Goal: Use online tool/utility: Utilize a website feature to perform a specific function

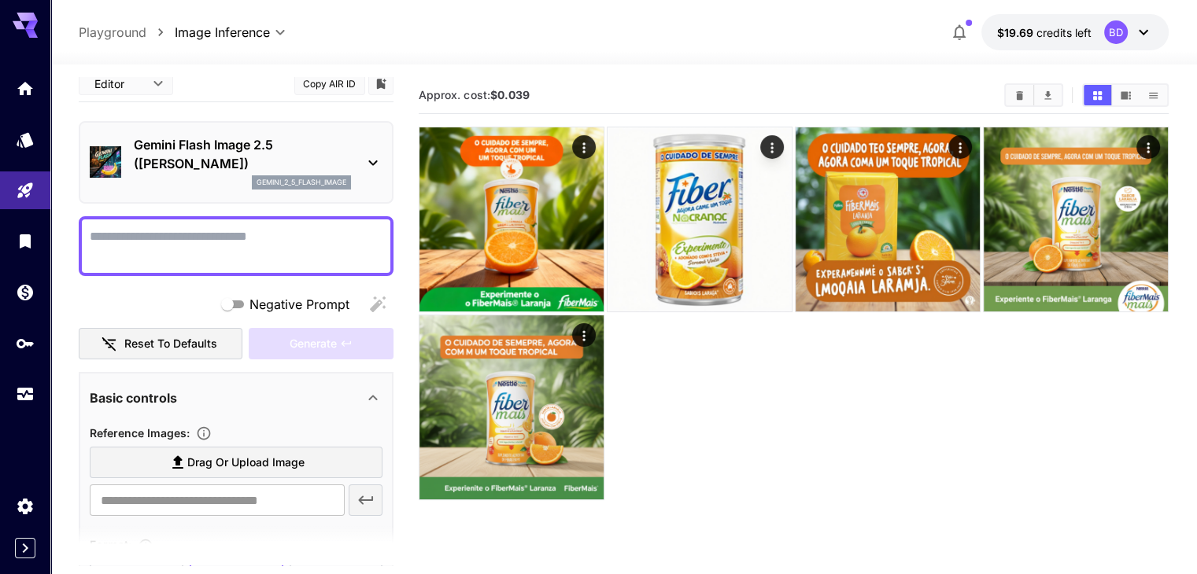
scroll to position [5, 0]
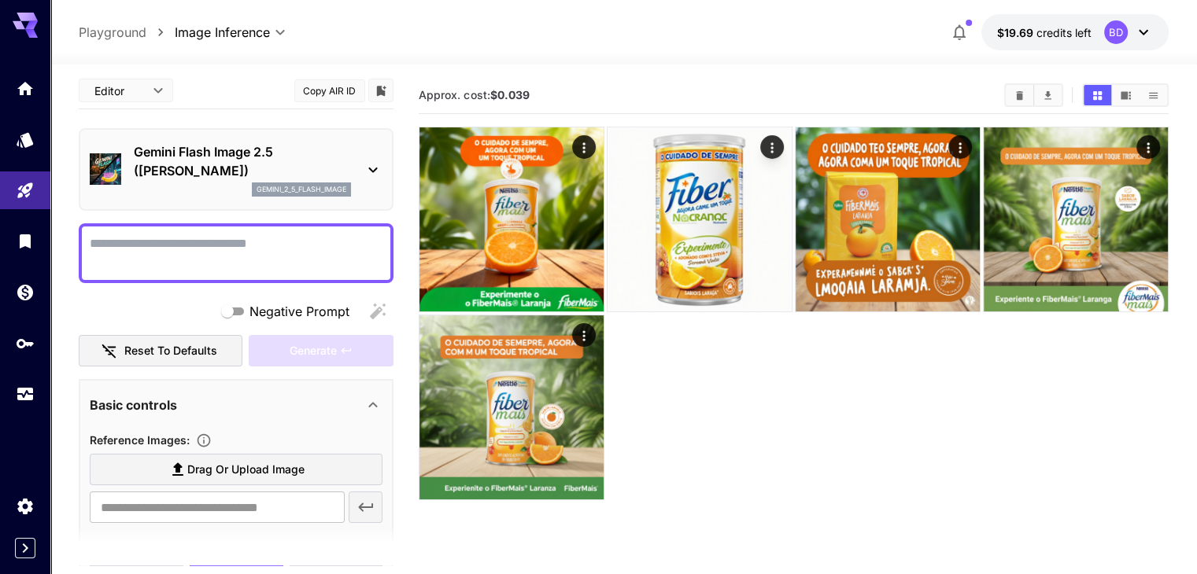
click at [755, 408] on section "Approx. cost: $0.039" at bounding box center [793, 364] width 749 height 574
click at [563, 388] on section "Approx. cost: $0.039" at bounding box center [793, 364] width 749 height 574
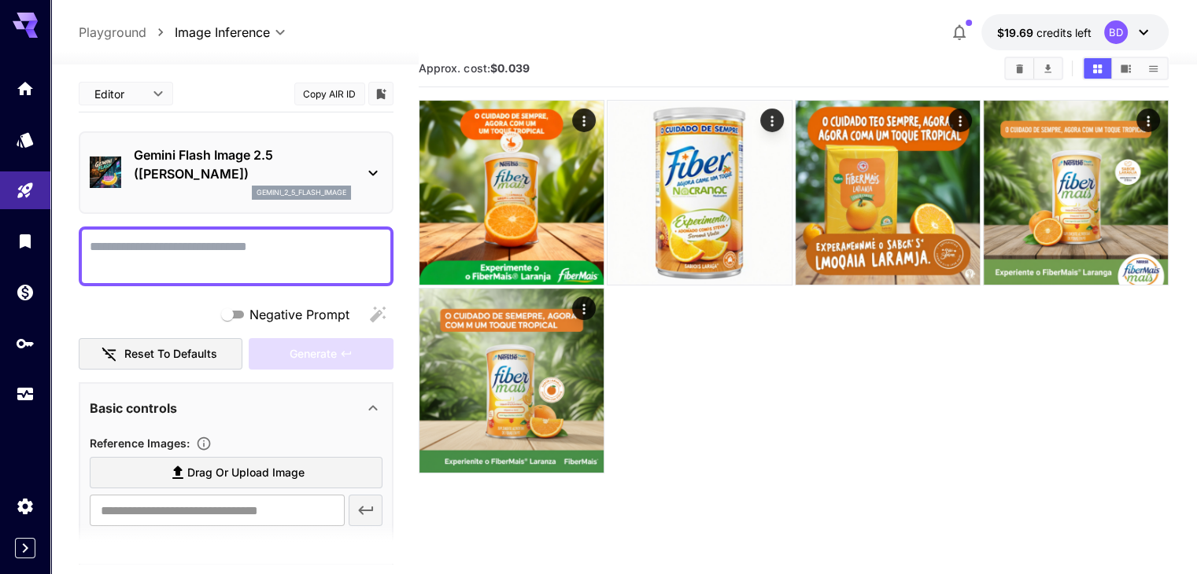
scroll to position [0, 0]
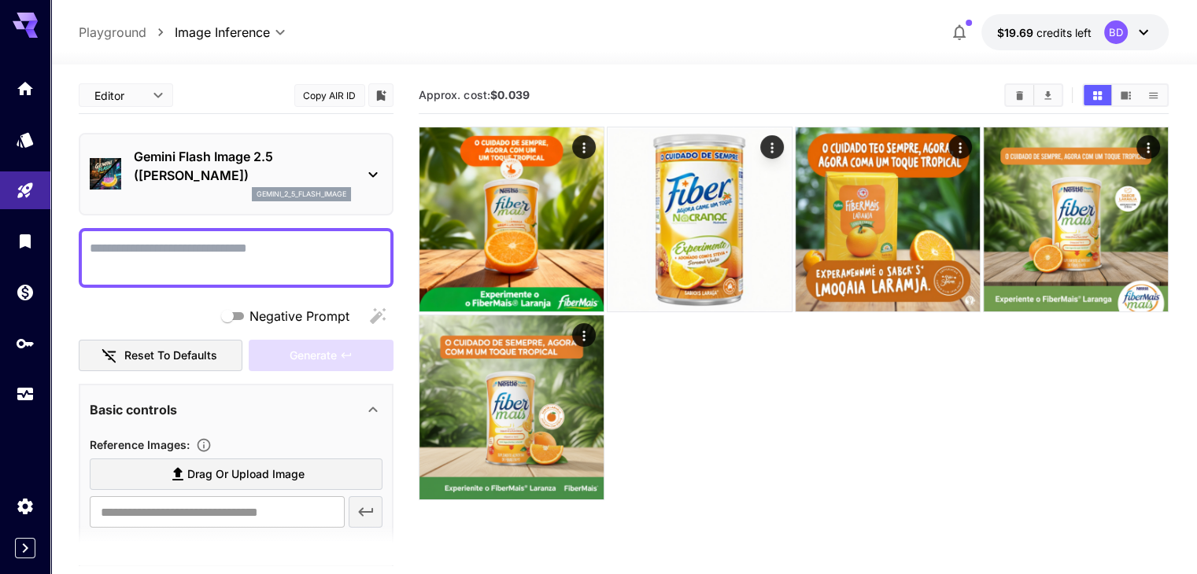
click at [318, 134] on div "Gemini Flash Image 2.5 ([PERSON_NAME]) gemini_2_5_flash_image" at bounding box center [236, 174] width 315 height 83
click at [322, 146] on div "Gemini Flash Image 2.5 ([PERSON_NAME]) gemini_2_5_flash_image" at bounding box center [236, 174] width 293 height 67
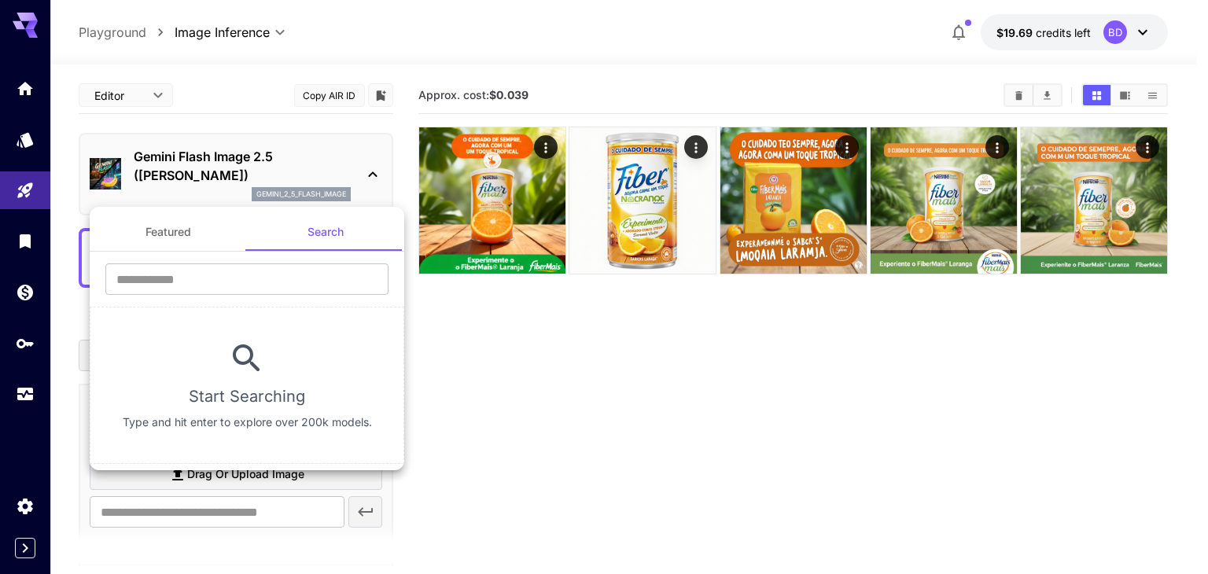
click at [550, 344] on div at bounding box center [604, 287] width 1208 height 574
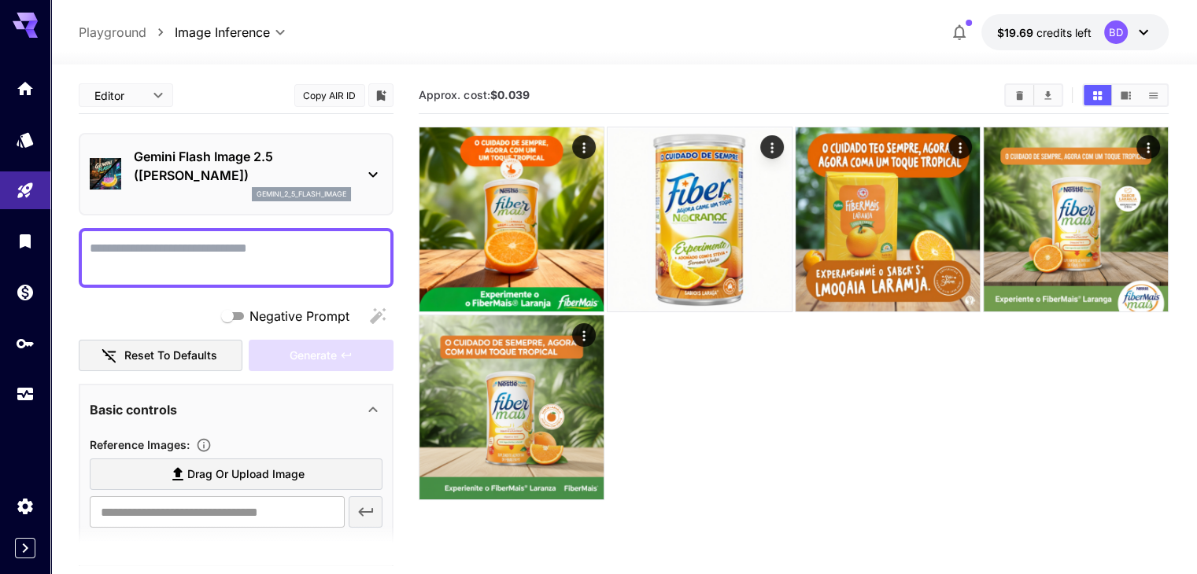
click at [378, 169] on icon at bounding box center [372, 174] width 19 height 19
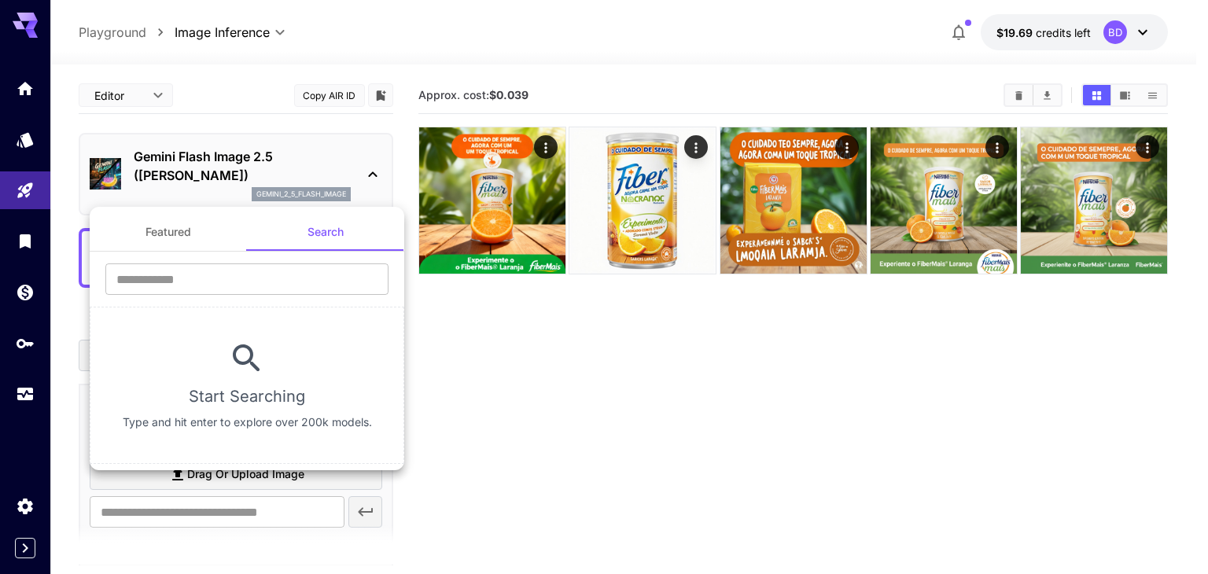
click at [378, 169] on div at bounding box center [604, 287] width 1208 height 574
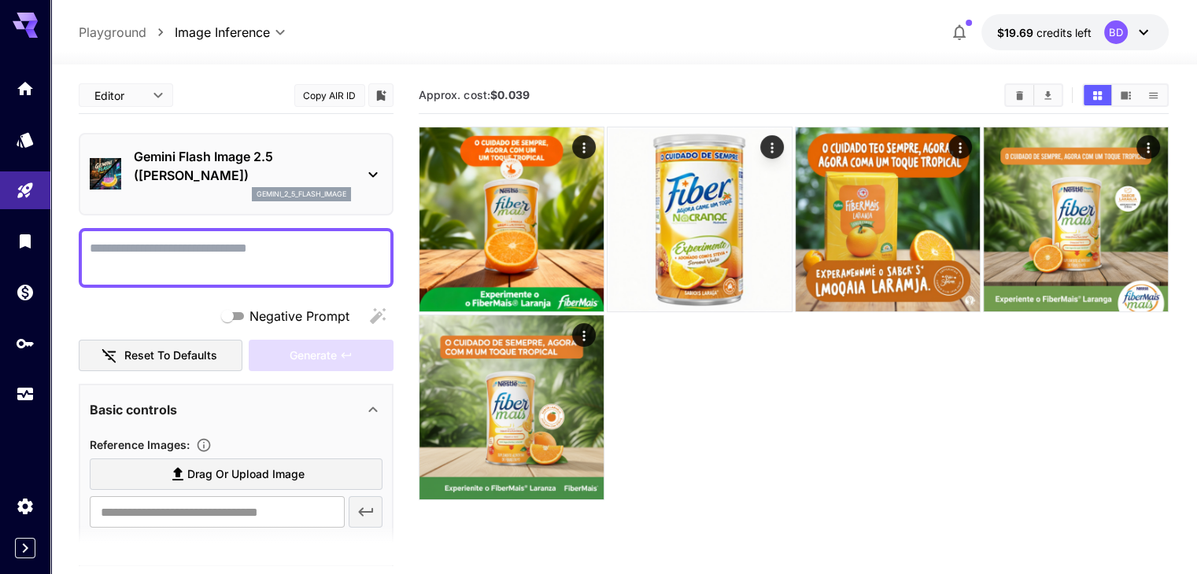
click at [610, 438] on section "Approx. cost: $0.039" at bounding box center [793, 364] width 749 height 574
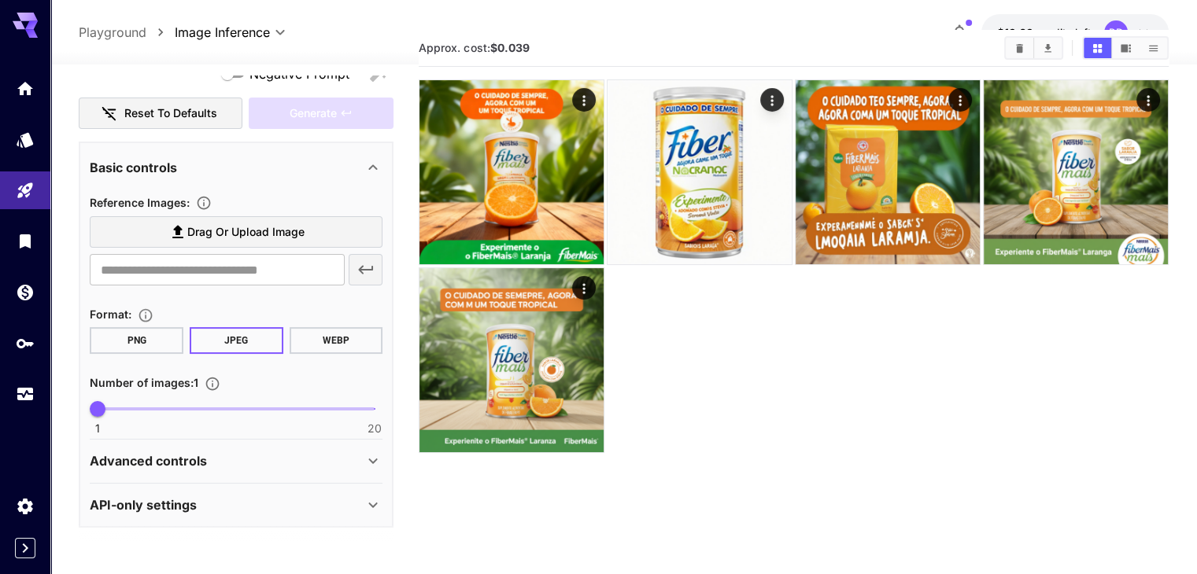
scroll to position [124, 0]
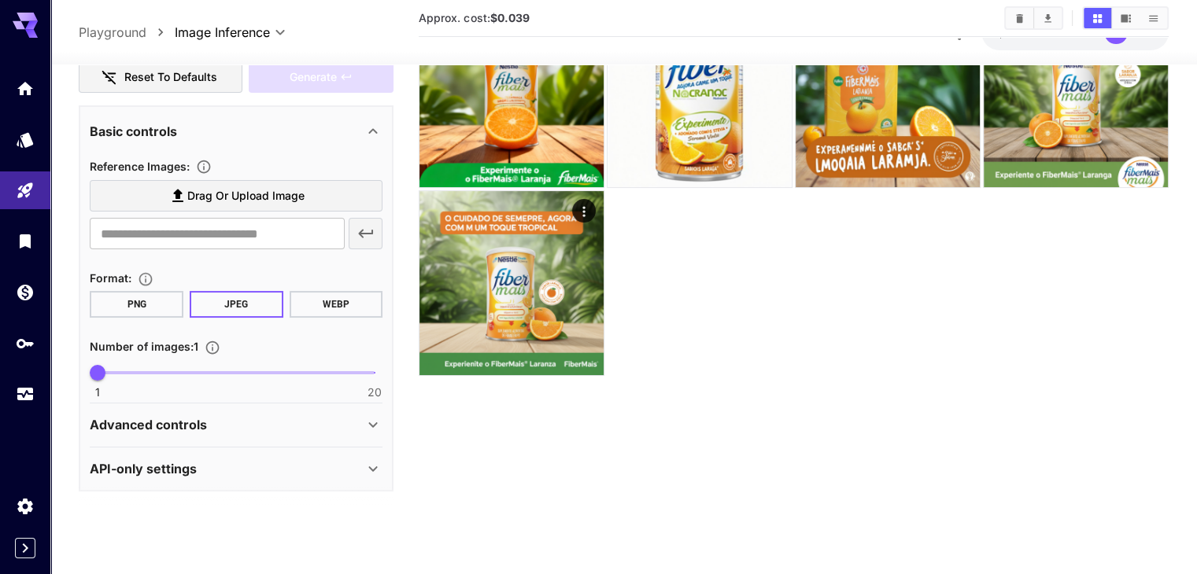
click at [181, 425] on p "Advanced controls" at bounding box center [148, 424] width 117 height 19
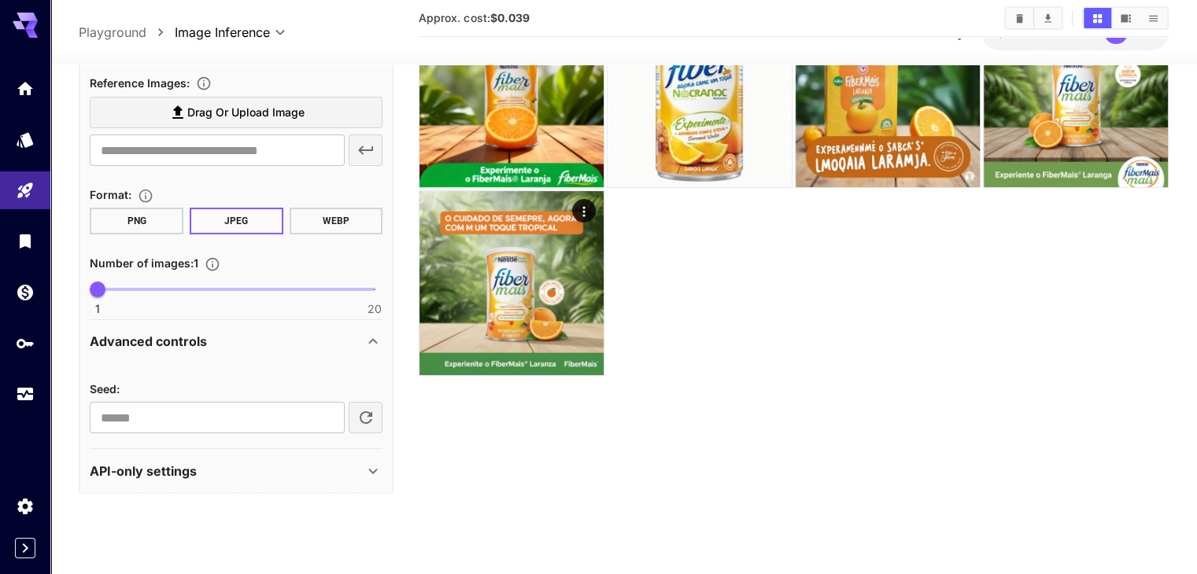
scroll to position [326, 0]
click at [218, 460] on div "API-only settings" at bounding box center [227, 468] width 274 height 19
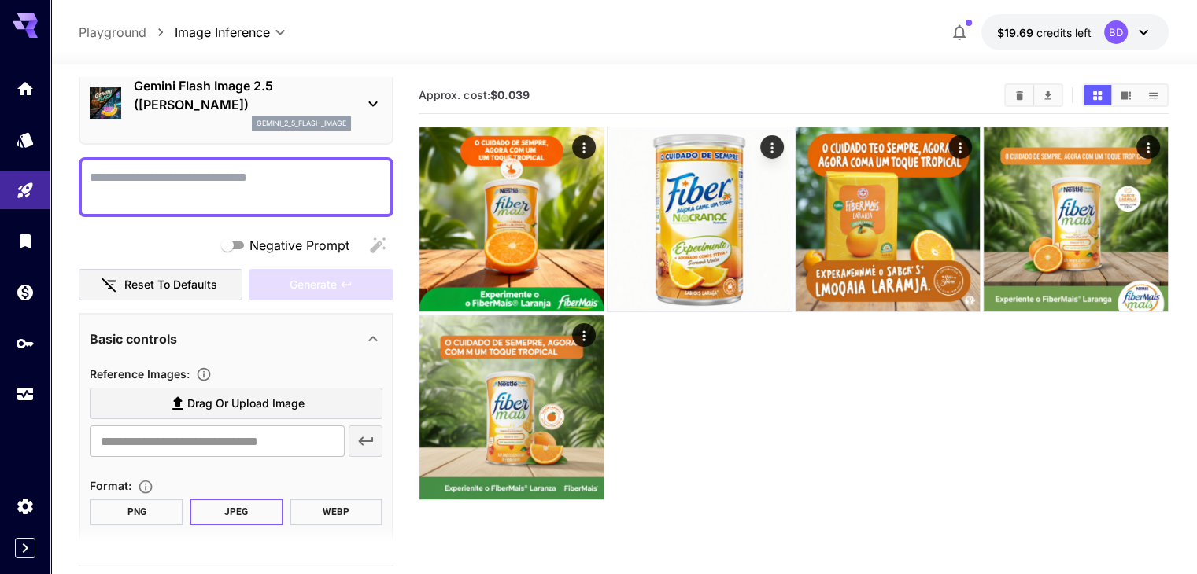
scroll to position [0, 0]
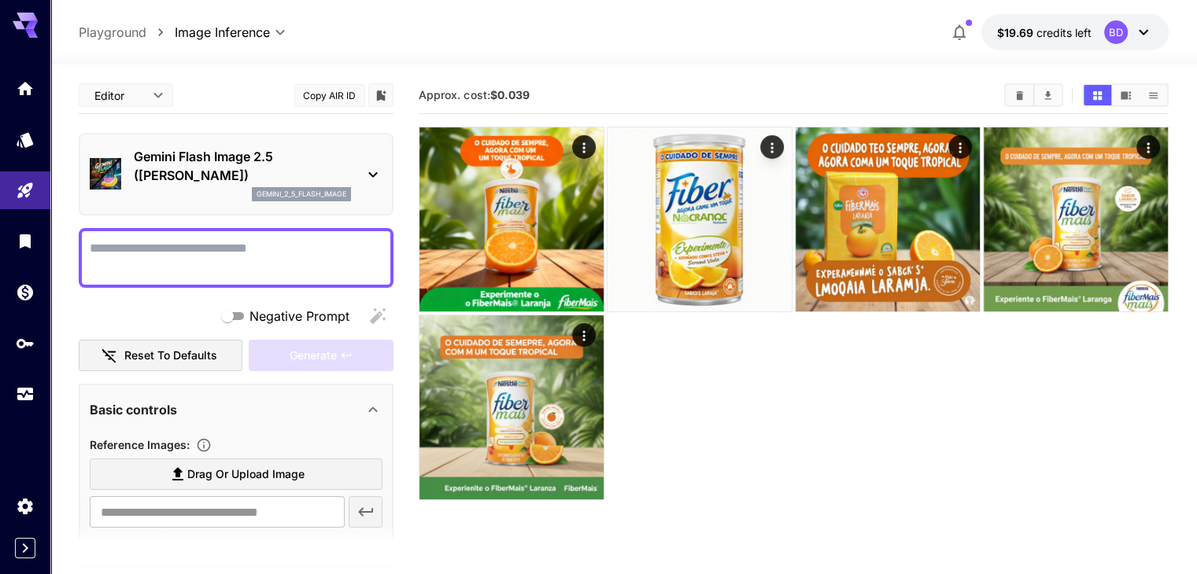
click at [166, 90] on body "**********" at bounding box center [598, 349] width 1197 height 699
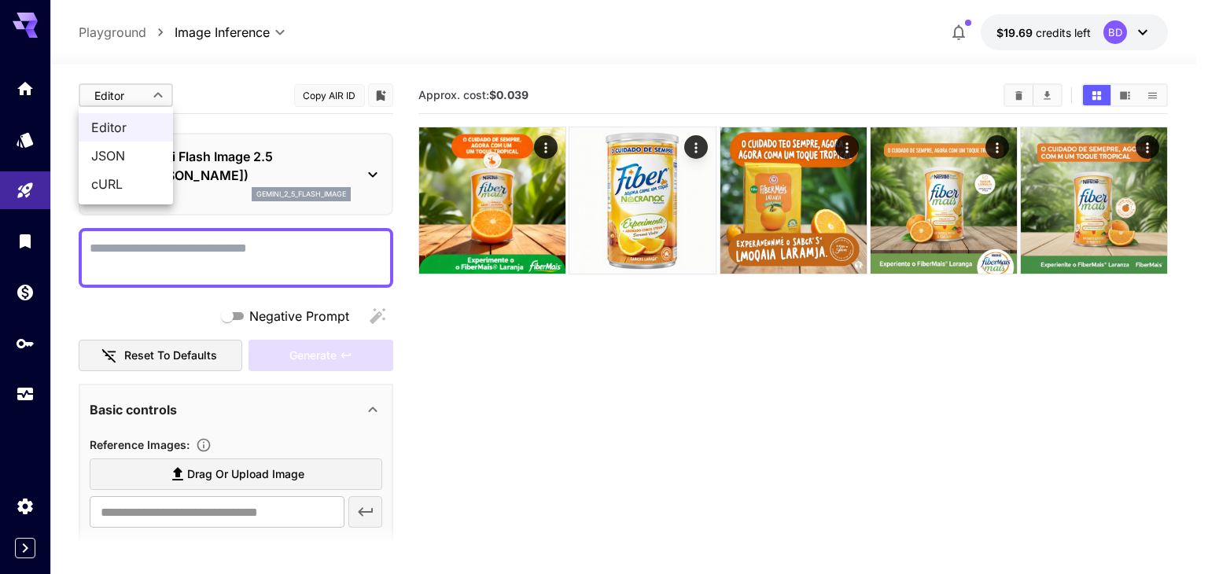
click at [166, 90] on div at bounding box center [604, 287] width 1208 height 574
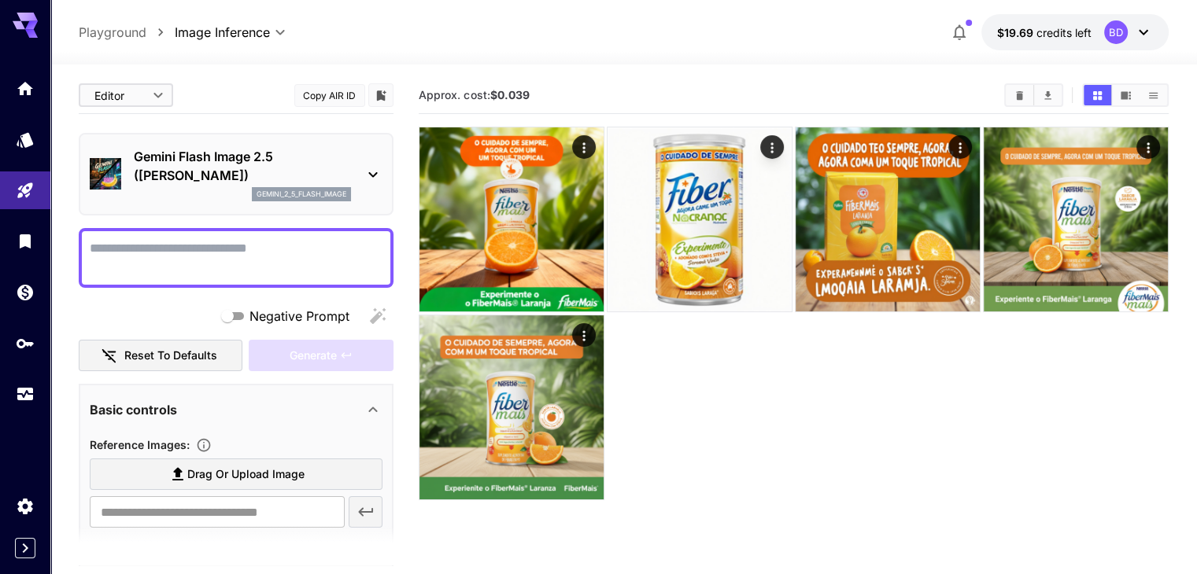
click at [170, 155] on p "Gemini Flash Image 2.5 ([PERSON_NAME])" at bounding box center [242, 166] width 217 height 38
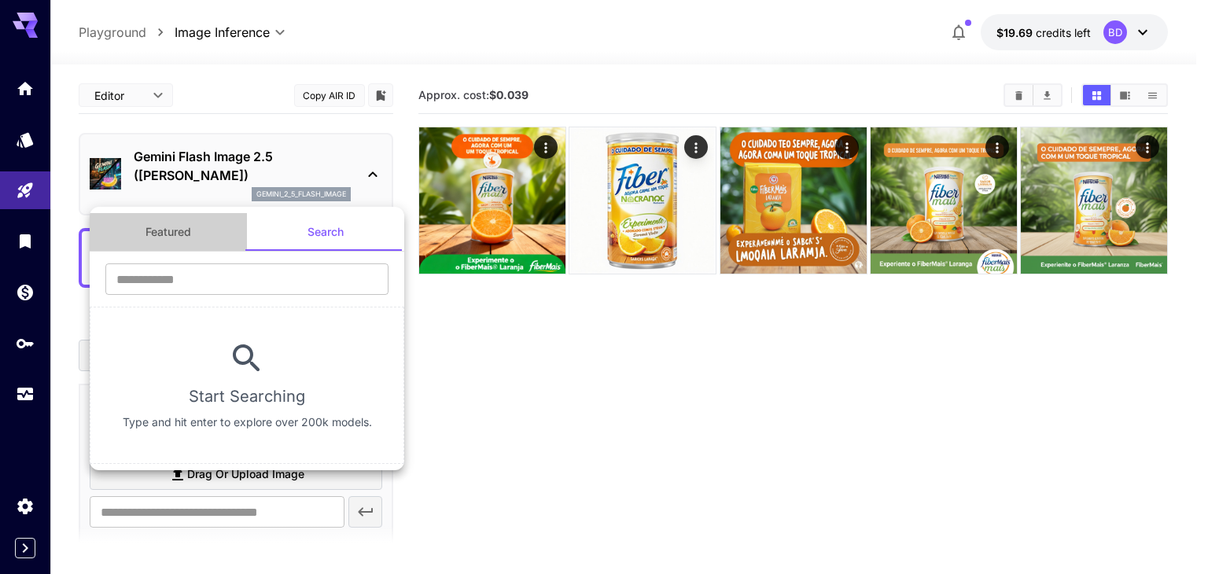
click at [186, 240] on button "Featured" at bounding box center [168, 232] width 157 height 38
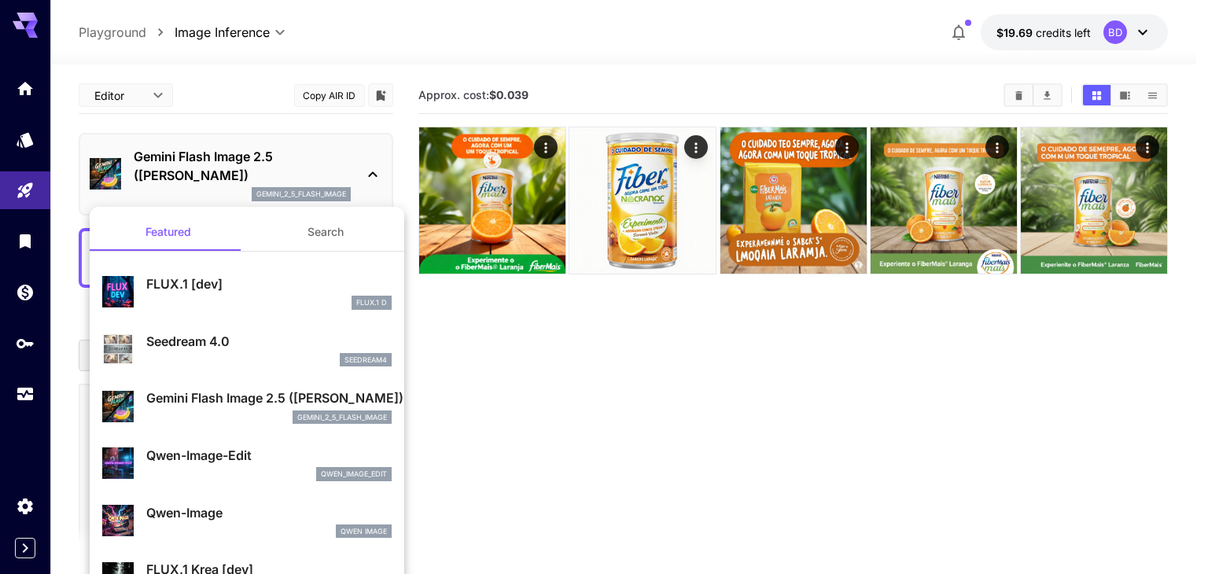
click at [242, 297] on div "FLUX.1 D" at bounding box center [268, 303] width 245 height 14
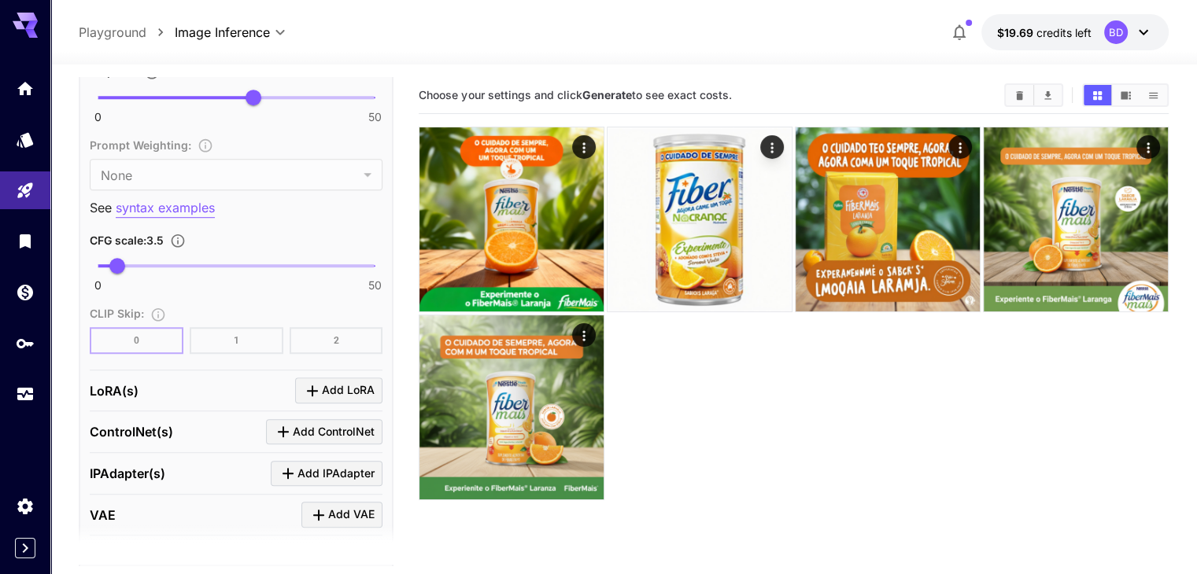
scroll to position [1180, 0]
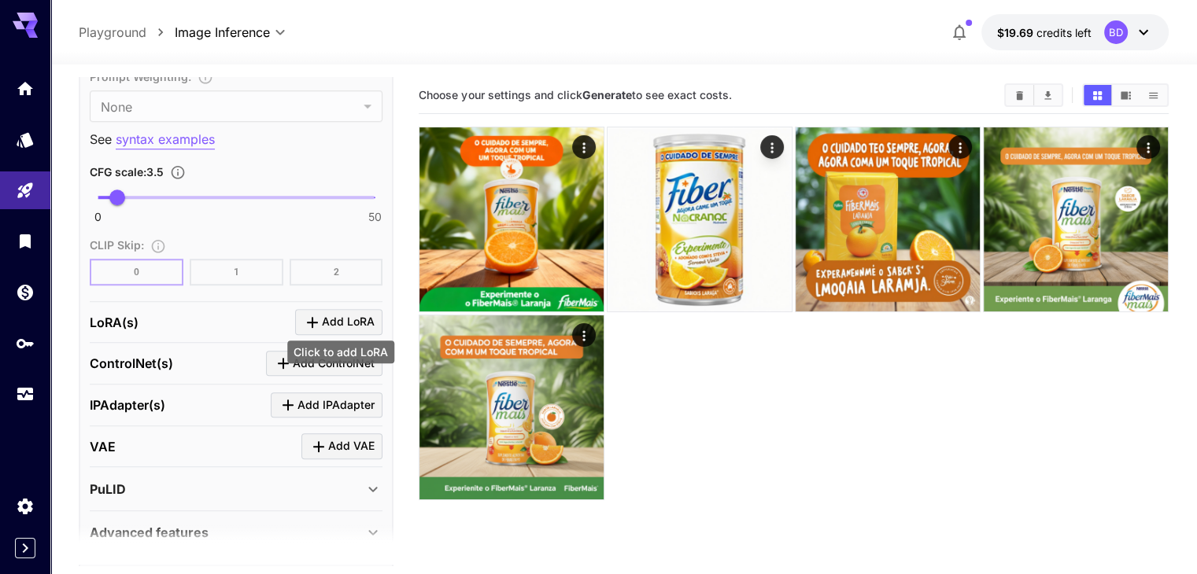
click at [349, 323] on span "Add LoRA" at bounding box center [348, 322] width 53 height 20
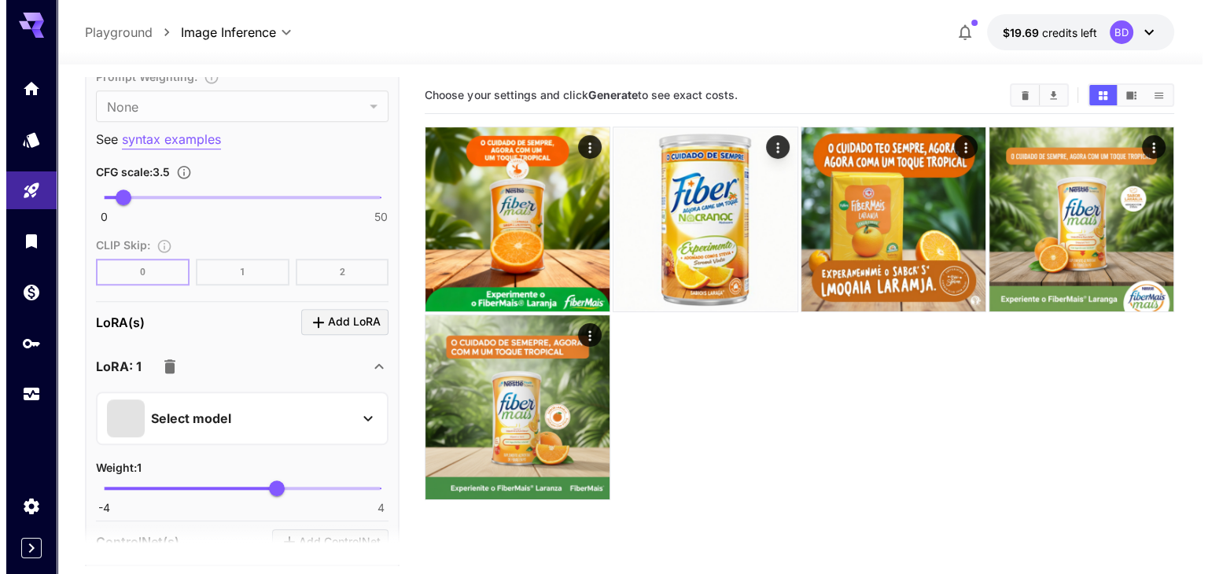
scroll to position [1337, 0]
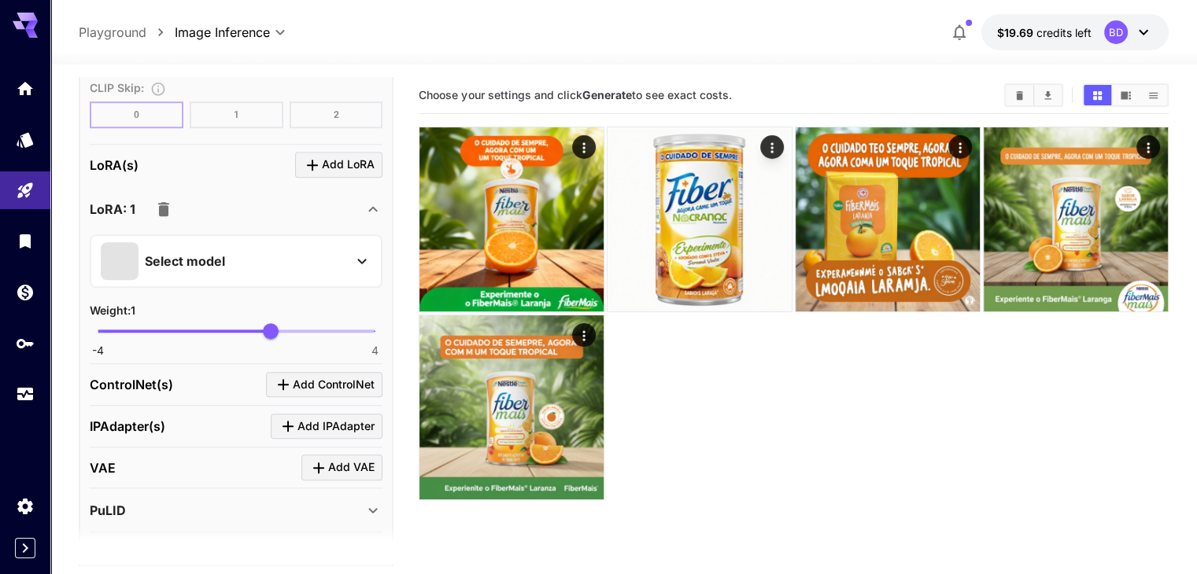
click at [241, 266] on div "Select model" at bounding box center [223, 261] width 245 height 38
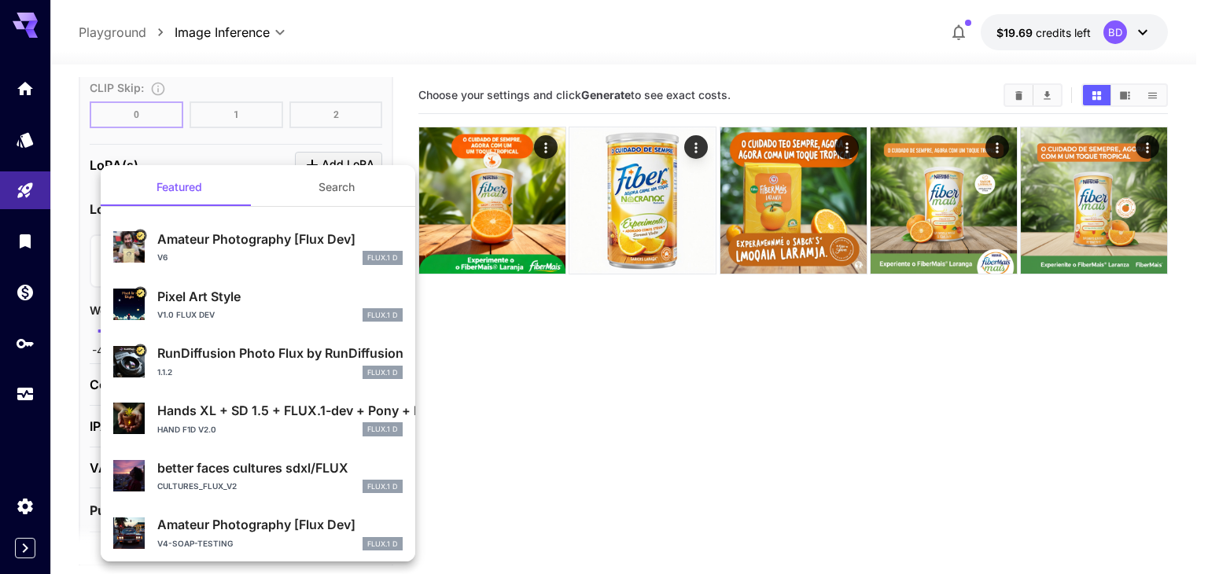
scroll to position [0, 0]
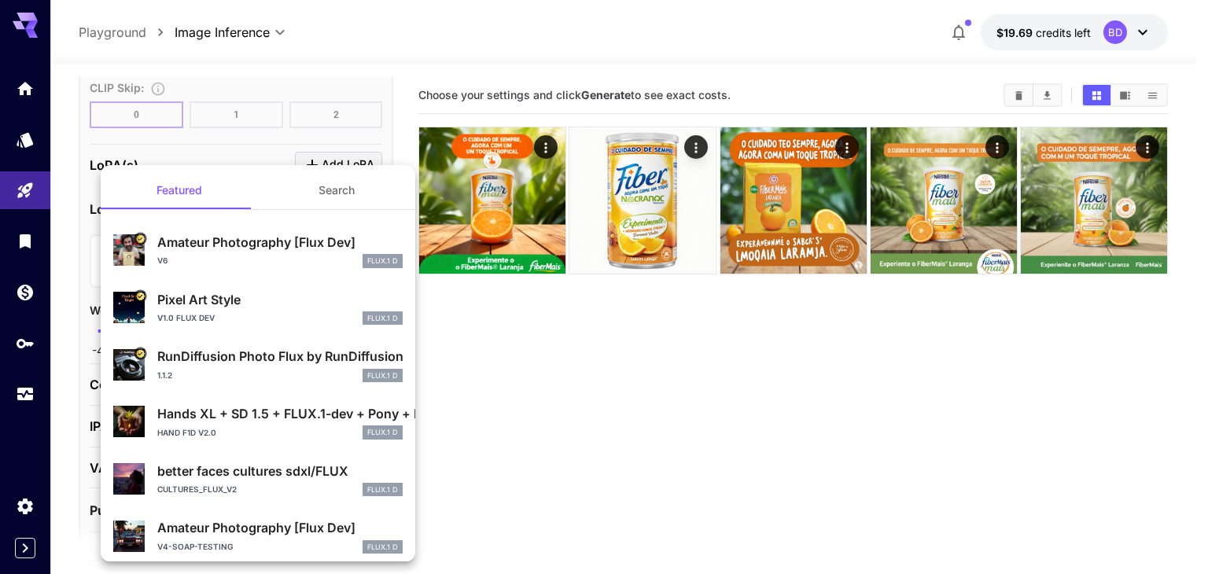
click at [491, 378] on div at bounding box center [604, 287] width 1208 height 574
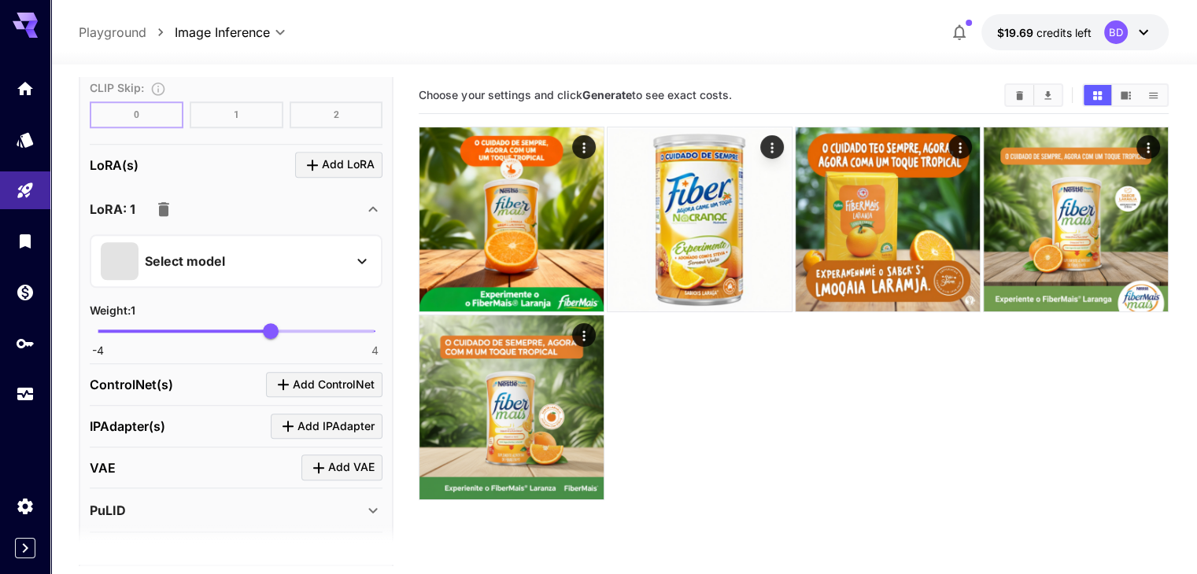
click at [161, 202] on icon "button" at bounding box center [163, 209] width 11 height 14
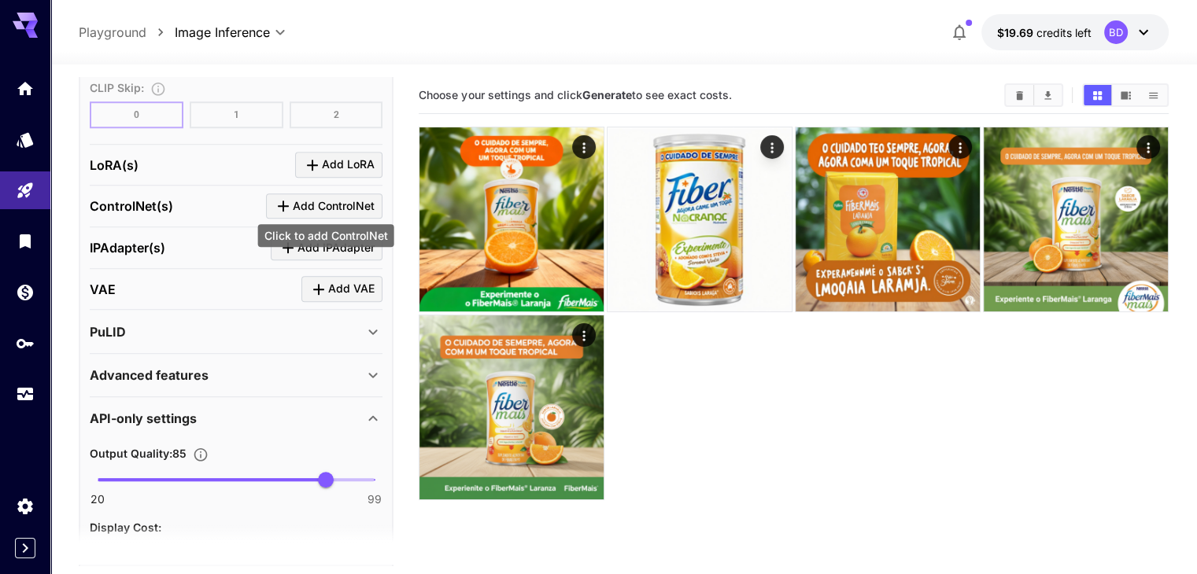
click at [320, 198] on span "Add ControlNet" at bounding box center [334, 207] width 82 height 20
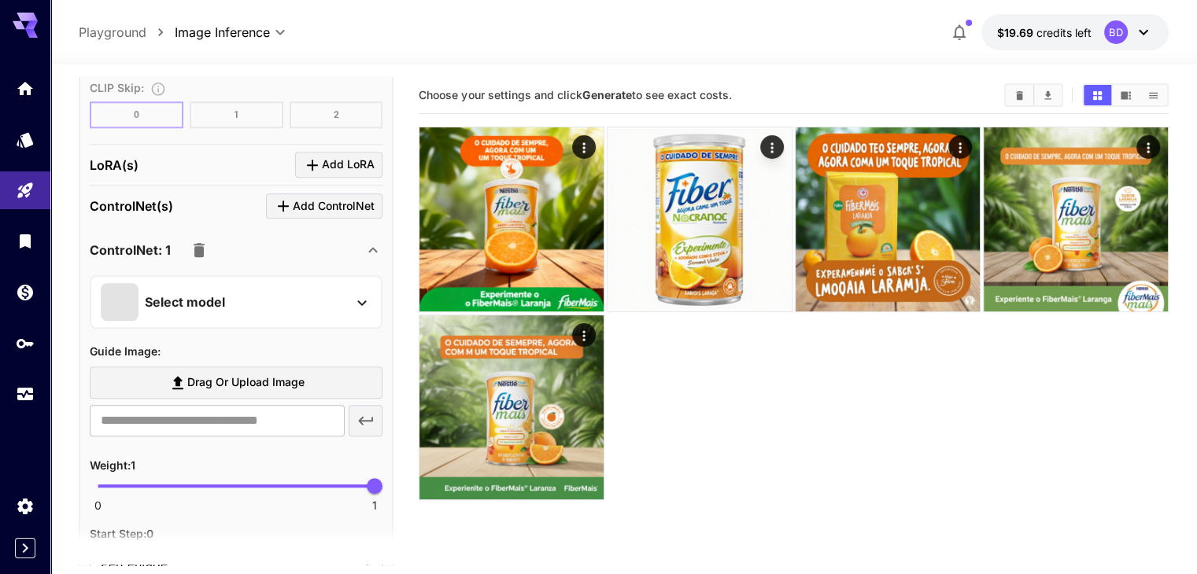
click at [210, 305] on p "Select model" at bounding box center [185, 302] width 80 height 19
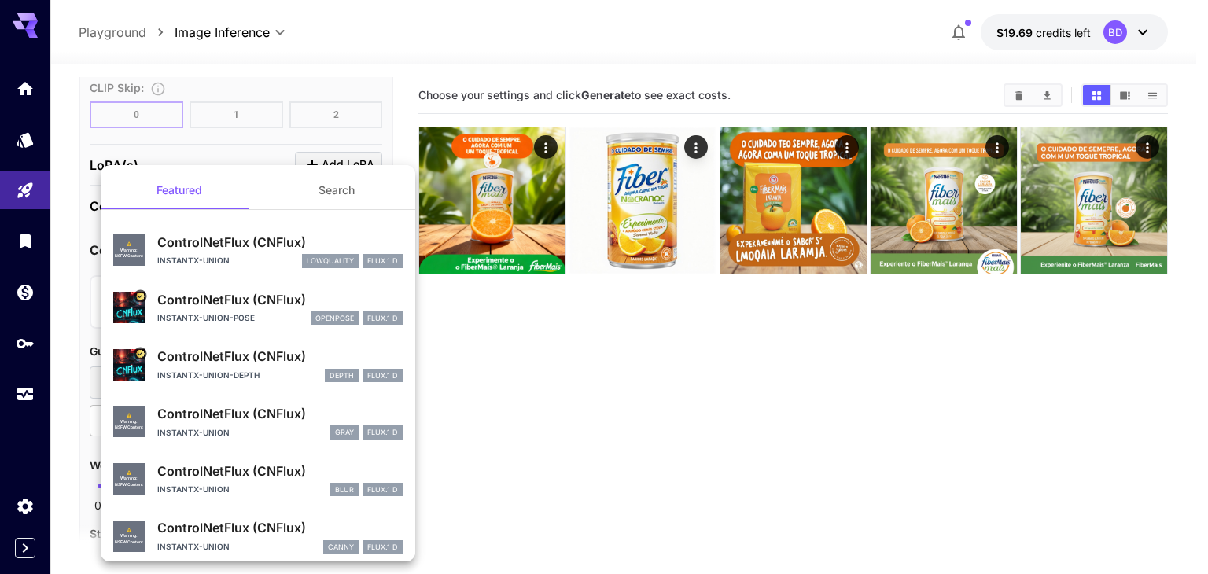
click at [458, 295] on div at bounding box center [604, 287] width 1208 height 574
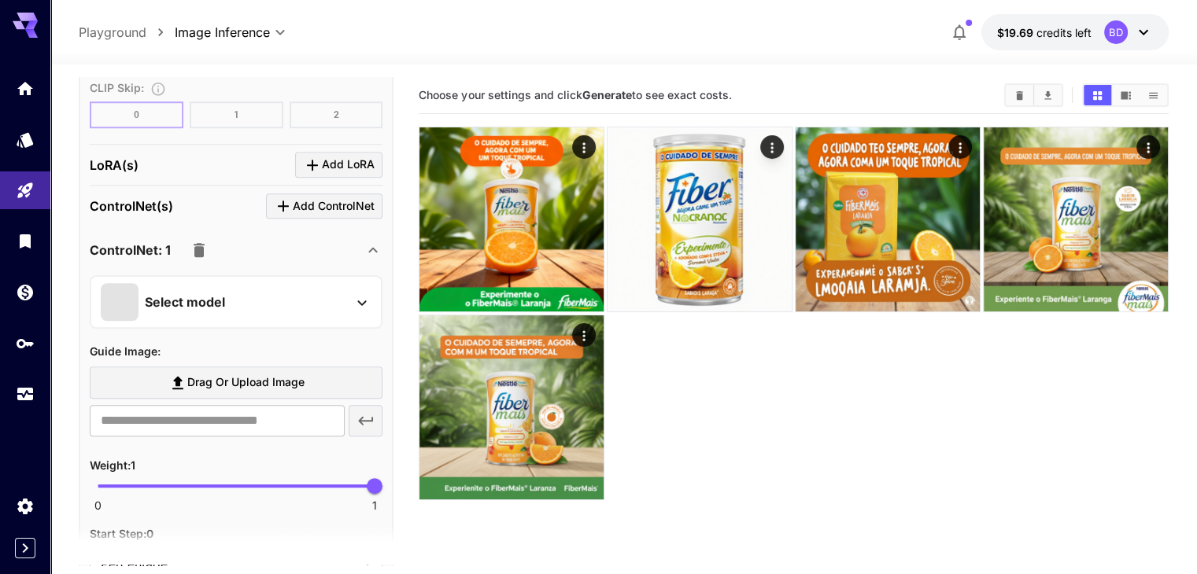
click at [198, 243] on icon "button" at bounding box center [199, 250] width 11 height 14
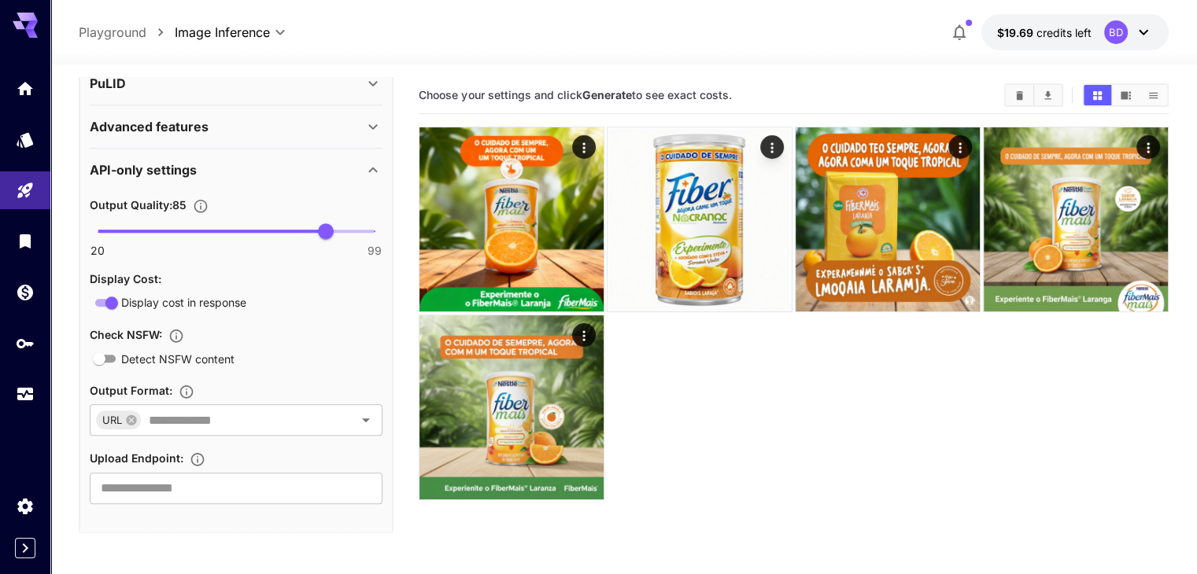
scroll to position [1507, 0]
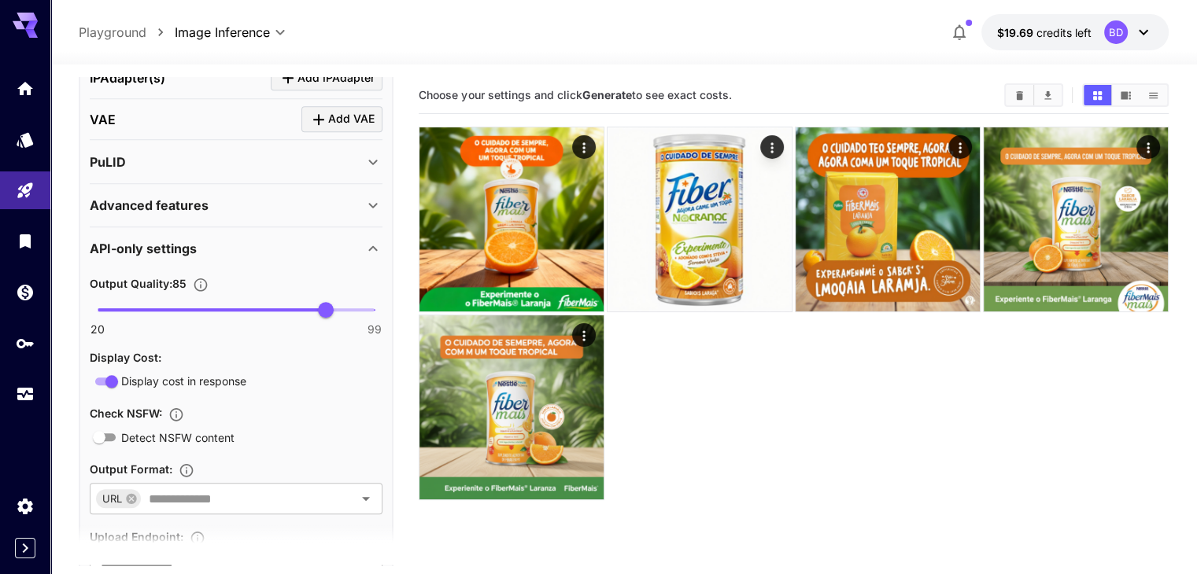
click at [189, 202] on p "Advanced features" at bounding box center [149, 205] width 119 height 19
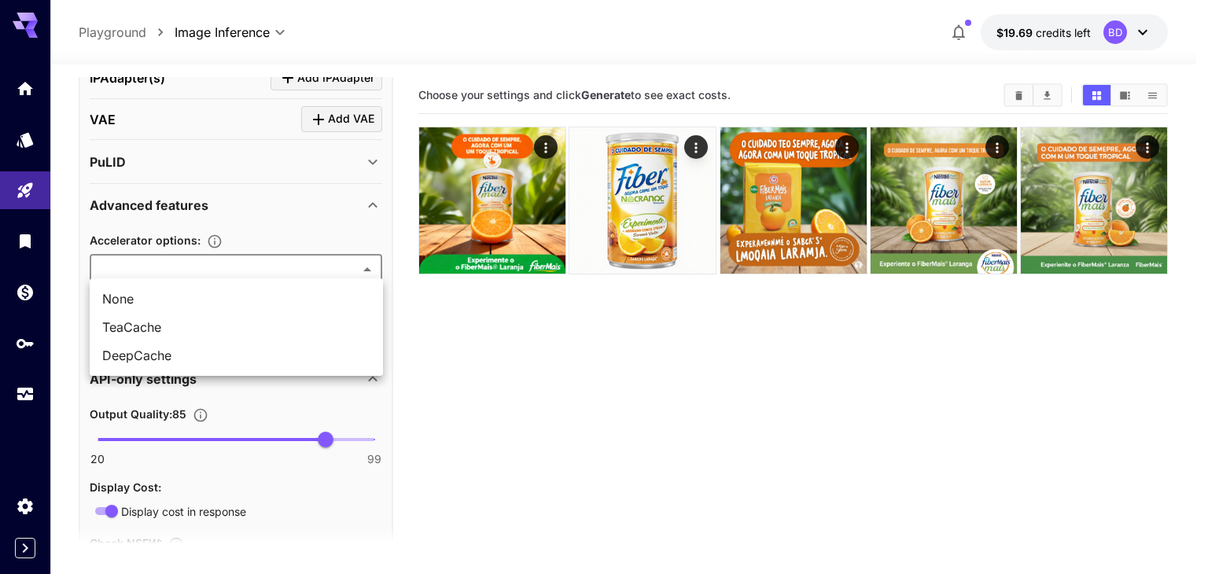
click at [194, 268] on body "**********" at bounding box center [604, 349] width 1208 height 699
click at [410, 361] on div at bounding box center [604, 287] width 1208 height 574
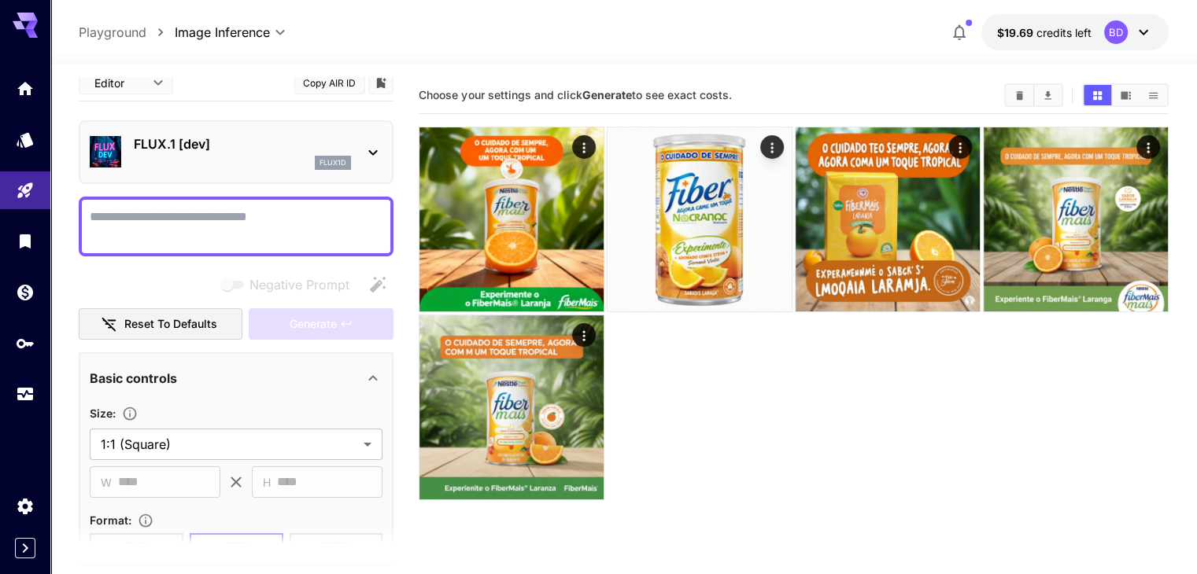
scroll to position [0, 0]
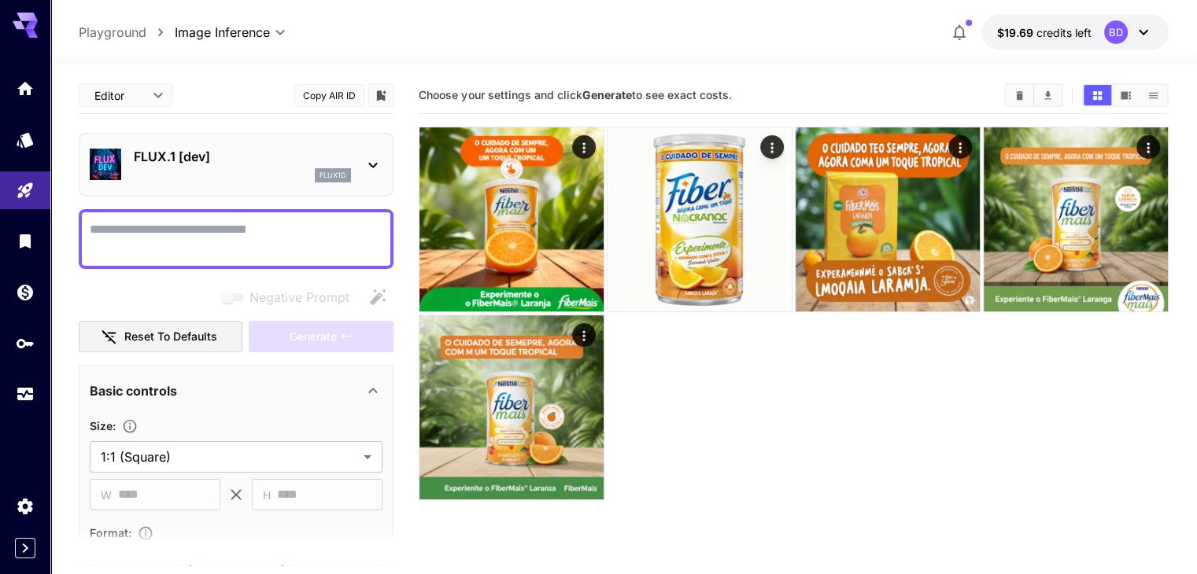
click at [212, 161] on p "FLUX.1 [dev]" at bounding box center [242, 156] width 217 height 19
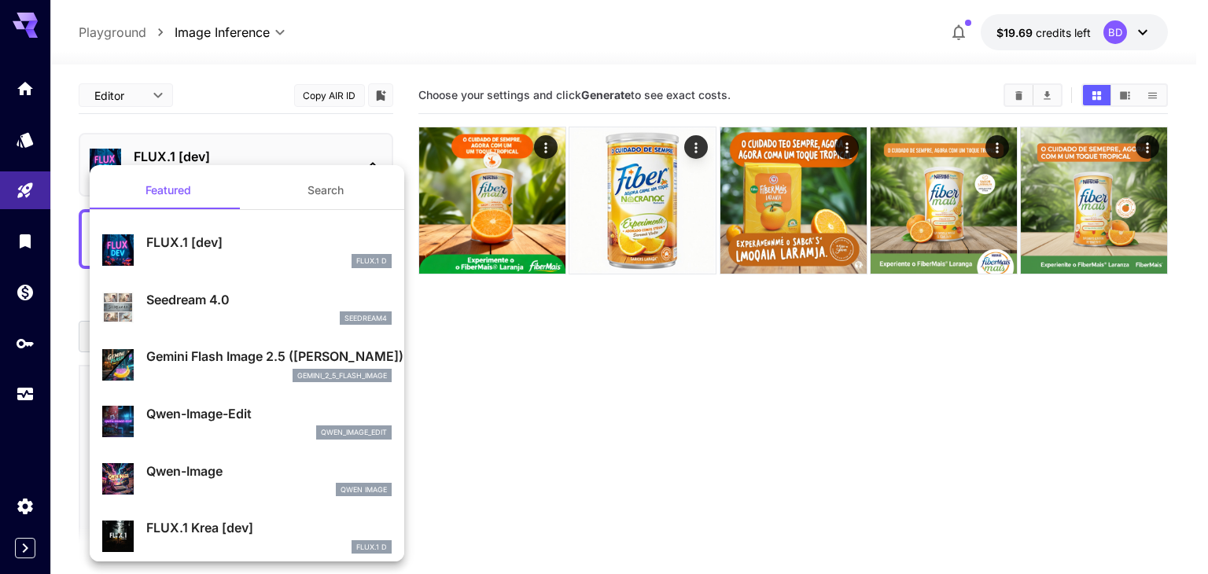
click at [223, 346] on div "Gemini Flash Image 2.5 ([PERSON_NAME]) gemini_2_5_flash_image" at bounding box center [247, 365] width 290 height 48
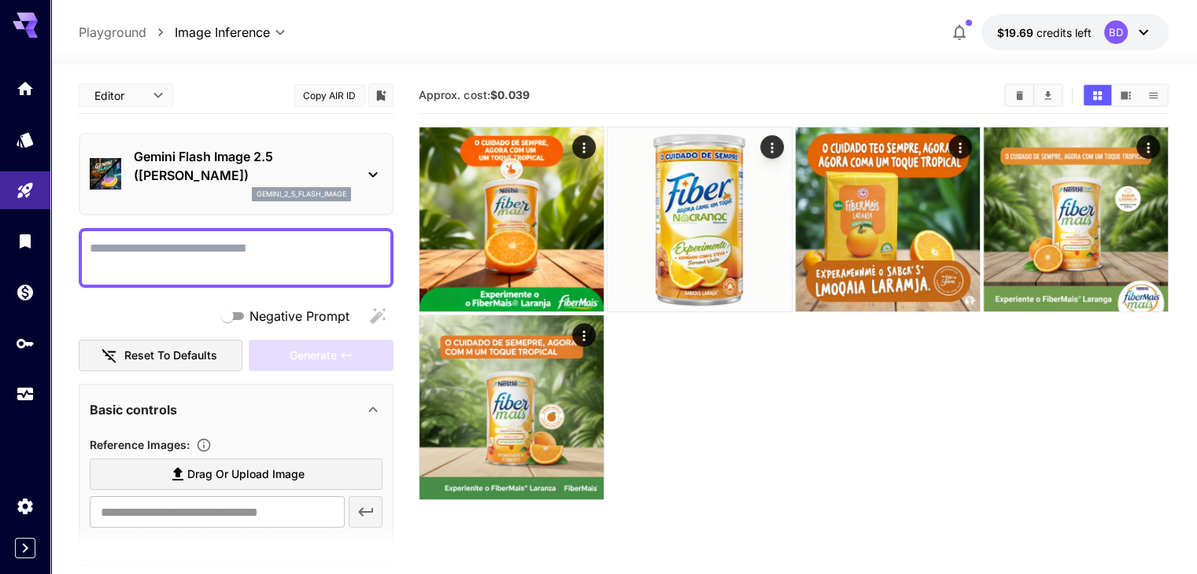
click at [371, 164] on div at bounding box center [372, 174] width 19 height 20
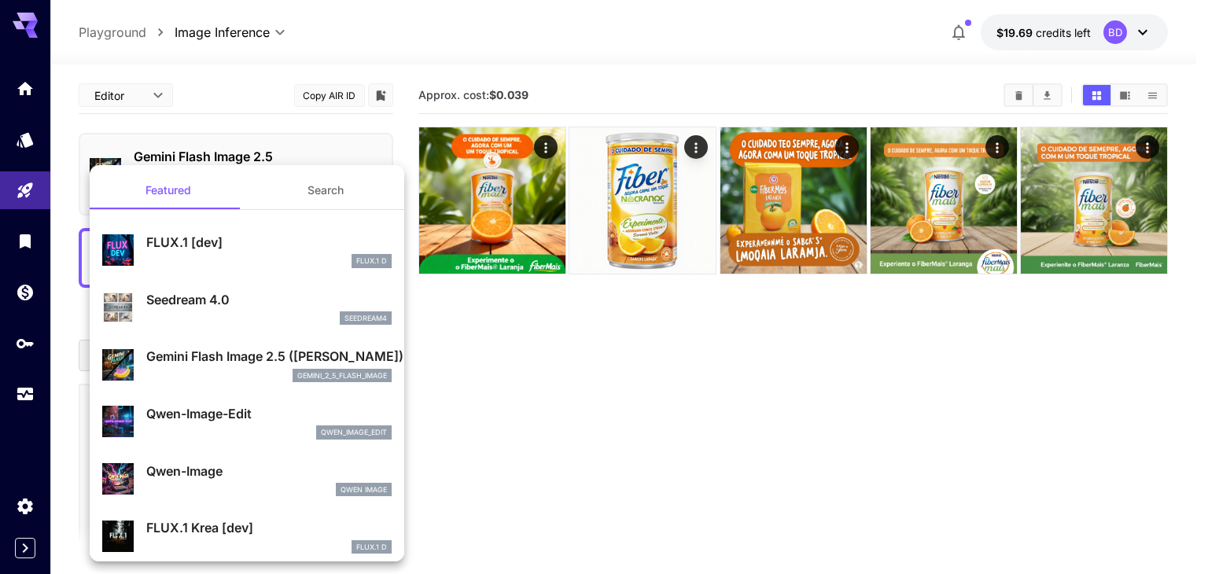
click at [202, 249] on p "FLUX.1 [dev]" at bounding box center [268, 242] width 245 height 19
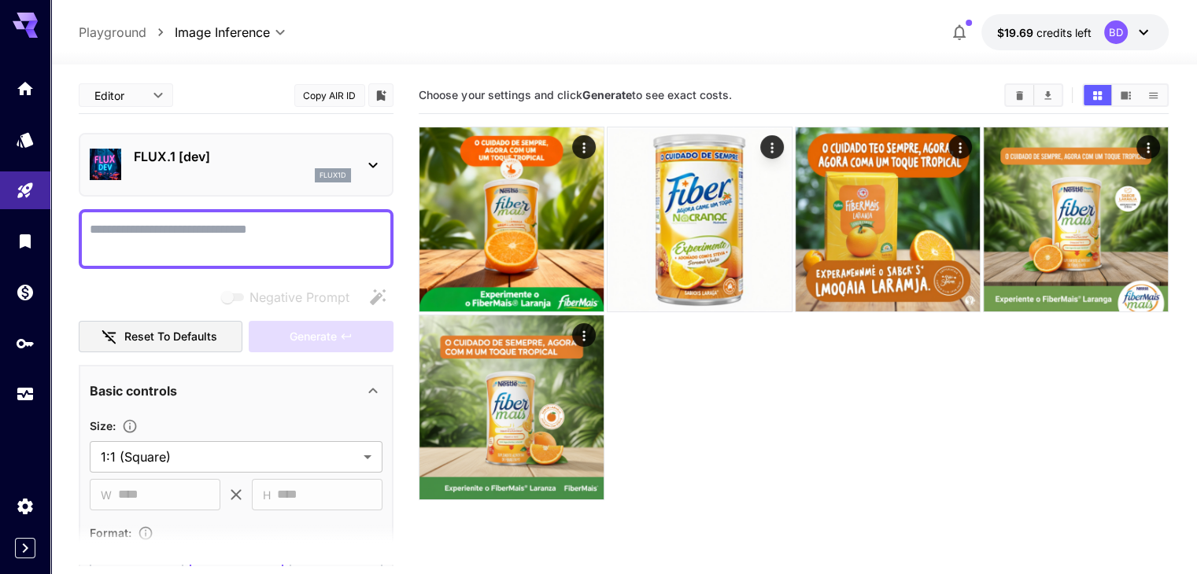
click at [233, 238] on textarea "Negative Prompt" at bounding box center [236, 239] width 293 height 38
click at [221, 234] on textarea "**********" at bounding box center [236, 239] width 293 height 38
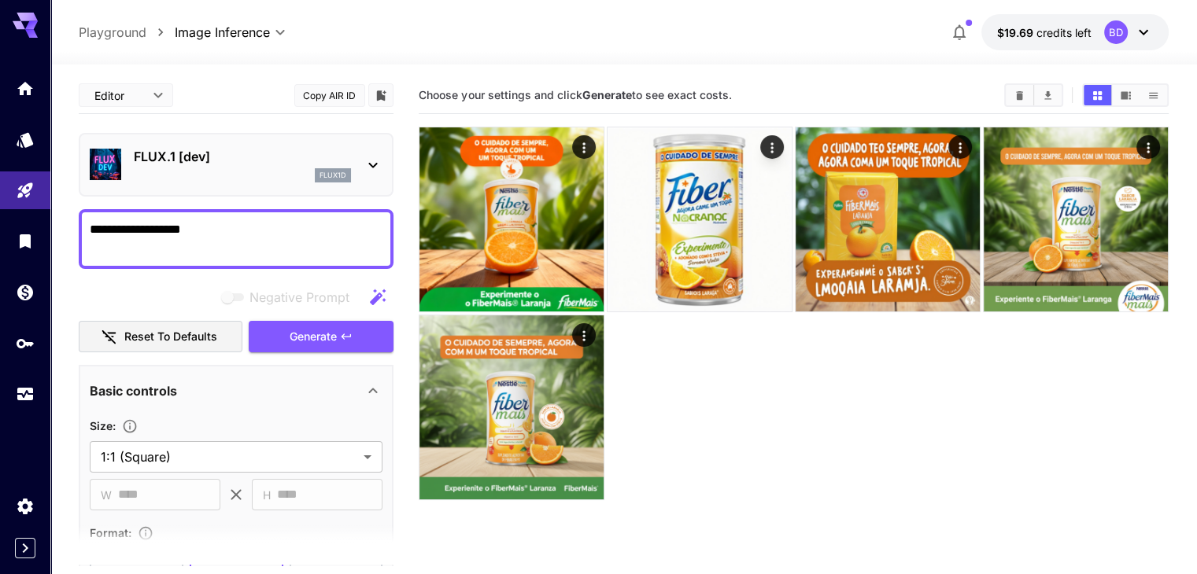
type textarea "**********"
click at [407, 212] on main "**********" at bounding box center [623, 370] width 1089 height 587
click at [146, 98] on body "**********" at bounding box center [598, 349] width 1197 height 699
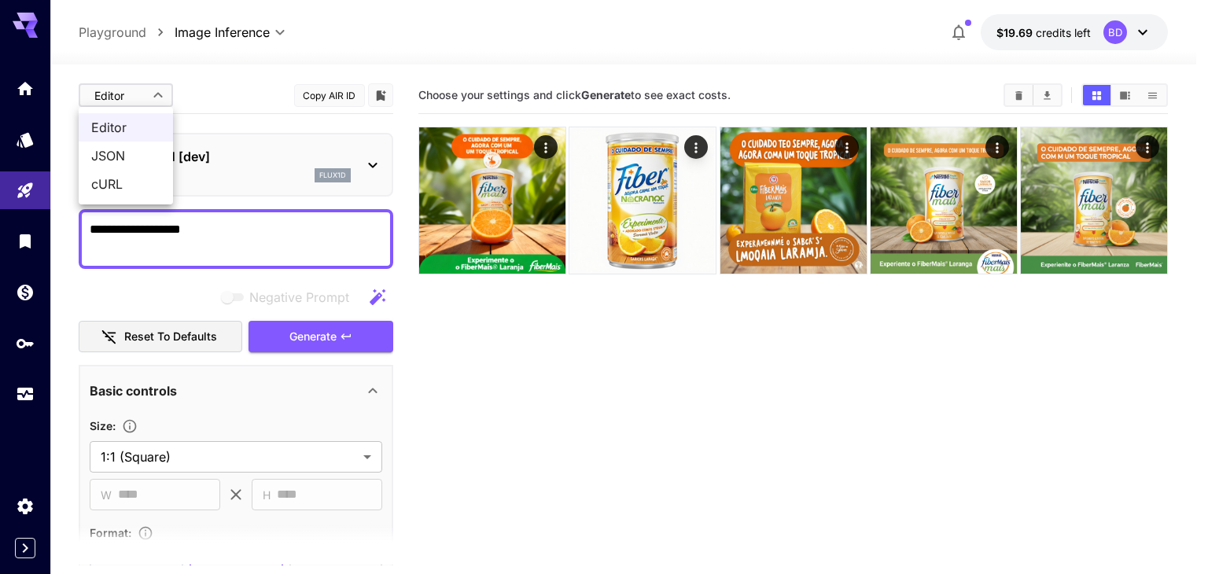
click at [121, 159] on span "JSON" at bounding box center [125, 155] width 69 height 19
type input "****"
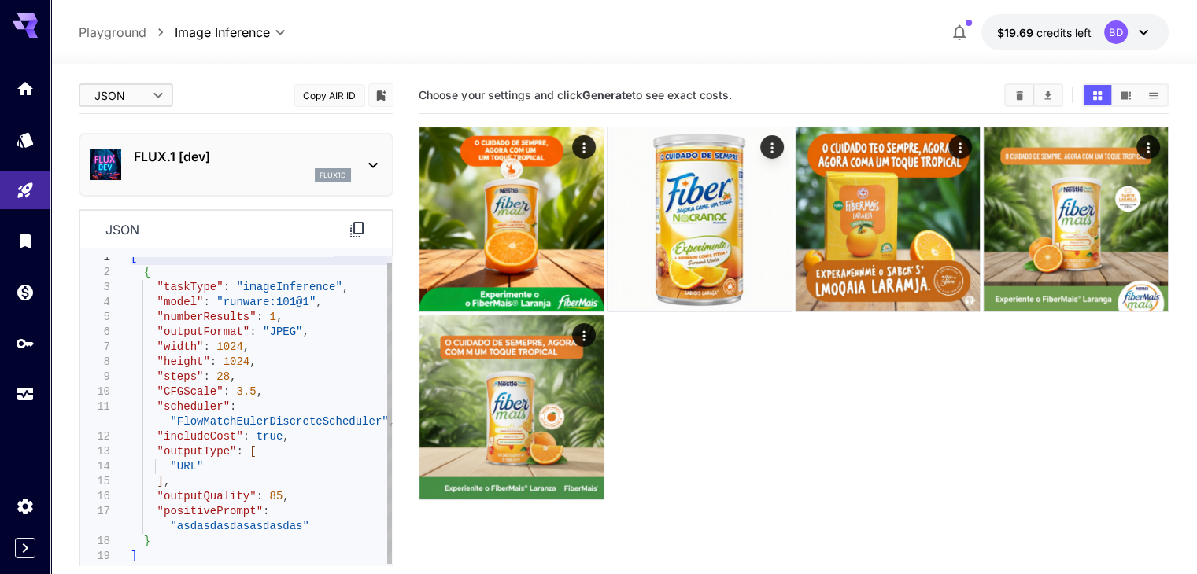
type textarea "**********"
drag, startPoint x: 163, startPoint y: 514, endPoint x: 299, endPoint y: 527, distance: 136.8
click at [298, 528] on div "[ { "taskType" : "imageInference" , "model" : "runware:101@1" , "numberResults"…" at bounding box center [261, 407] width 261 height 314
click at [299, 527] on div "[ { "taskType" : "imageInference" , "model" : "runware:101@1" , "numberResults"…" at bounding box center [261, 407] width 261 height 314
click at [290, 531] on div "[ { "taskType" : "imageInference" , "model" : "runware:101@1" , "numberResults"…" at bounding box center [261, 407] width 261 height 314
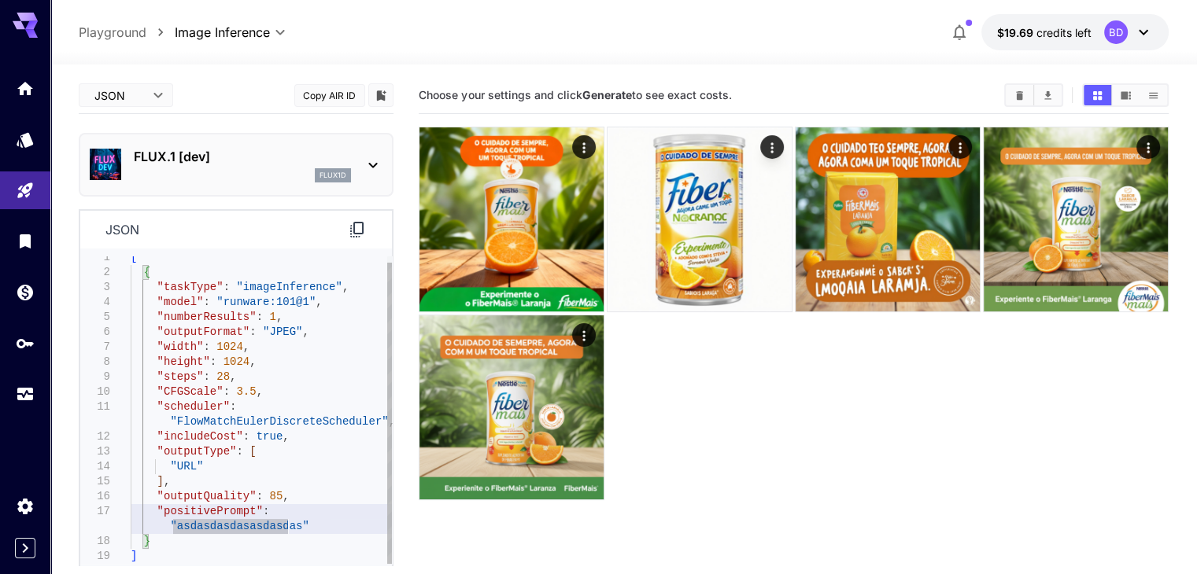
click at [289, 529] on div "[ { "taskType" : "imageInference" , "model" : "runware:101@1" , "numberResults"…" at bounding box center [261, 407] width 261 height 314
click at [296, 523] on div "[ { "taskType" : "imageInference" , "model" : "runware:101@1" , "numberResults"…" at bounding box center [261, 407] width 261 height 314
click at [290, 518] on div "[ { "taskType" : "imageInference" , "model" : "runware:101@1" , "numberResults"…" at bounding box center [261, 407] width 261 height 314
drag, startPoint x: 293, startPoint y: 530, endPoint x: 173, endPoint y: 522, distance: 119.9
click at [173, 522] on div "[ { "taskType" : "imageInference" , "model" : "runware:101@1" , "numberResults"…" at bounding box center [261, 407] width 261 height 314
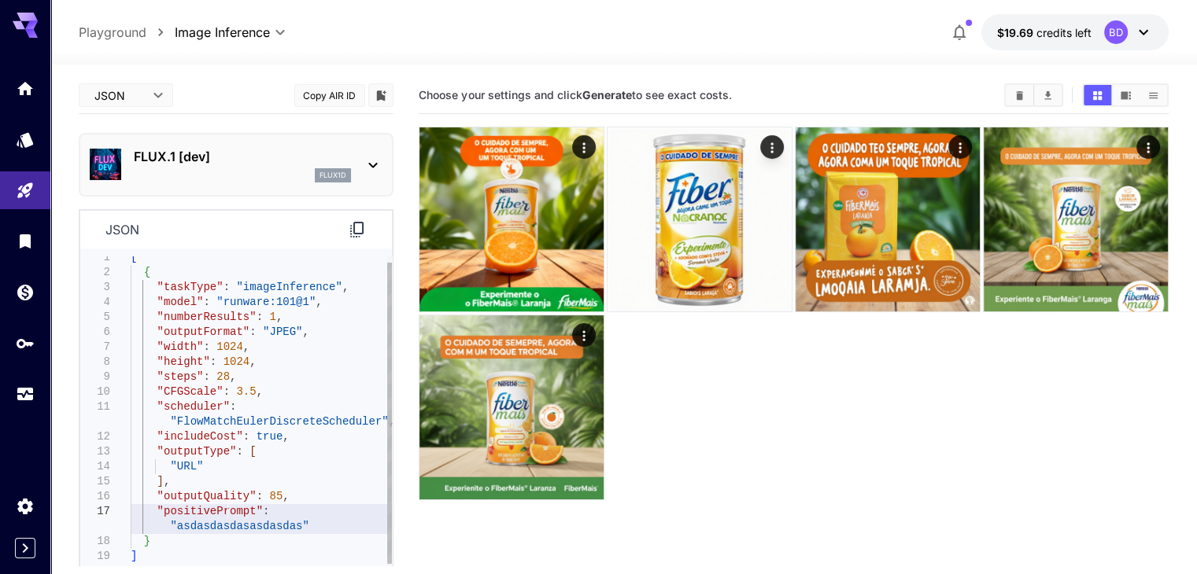
click at [225, 518] on div "[ { "taskType" : "imageInference" , "model" : "runware:101@1" , "numberResults"…" at bounding box center [261, 407] width 261 height 314
click at [283, 511] on div "[ { "taskType" : "imageInference" , "model" : "runware:101@1" , "numberResults"…" at bounding box center [261, 407] width 261 height 314
